Goal: Task Accomplishment & Management: Use online tool/utility

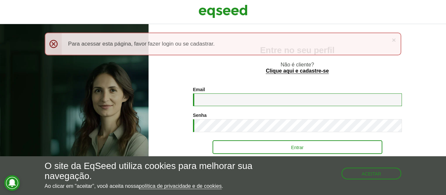
type input "**********"
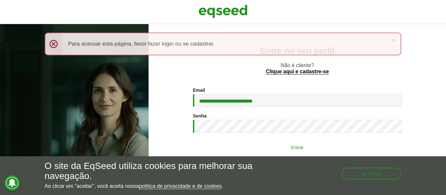
click at [270, 148] on button "Entrar" at bounding box center [297, 147] width 170 height 12
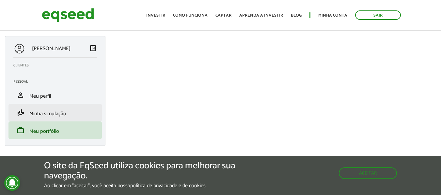
click at [46, 108] on li "finance_mode Minha simulação" at bounding box center [54, 113] width 93 height 18
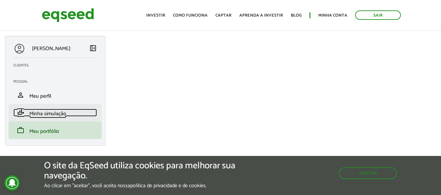
click at [38, 111] on span "Minha simulação" at bounding box center [47, 114] width 37 height 9
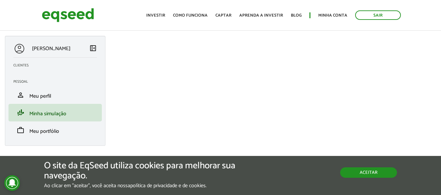
click at [359, 170] on button "Aceitar" at bounding box center [368, 173] width 57 height 10
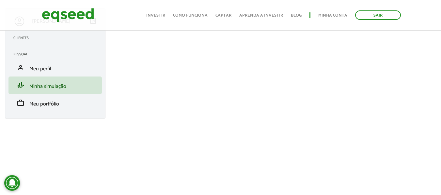
scroll to position [27, 0]
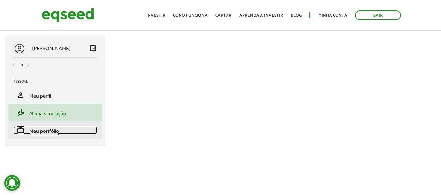
click at [37, 135] on span "Meu portfólio" at bounding box center [44, 131] width 30 height 9
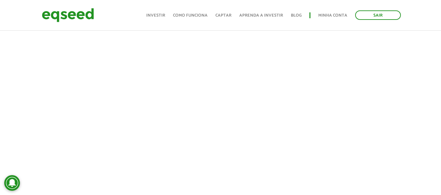
scroll to position [263, 0]
